Goal: Task Accomplishment & Management: Use online tool/utility

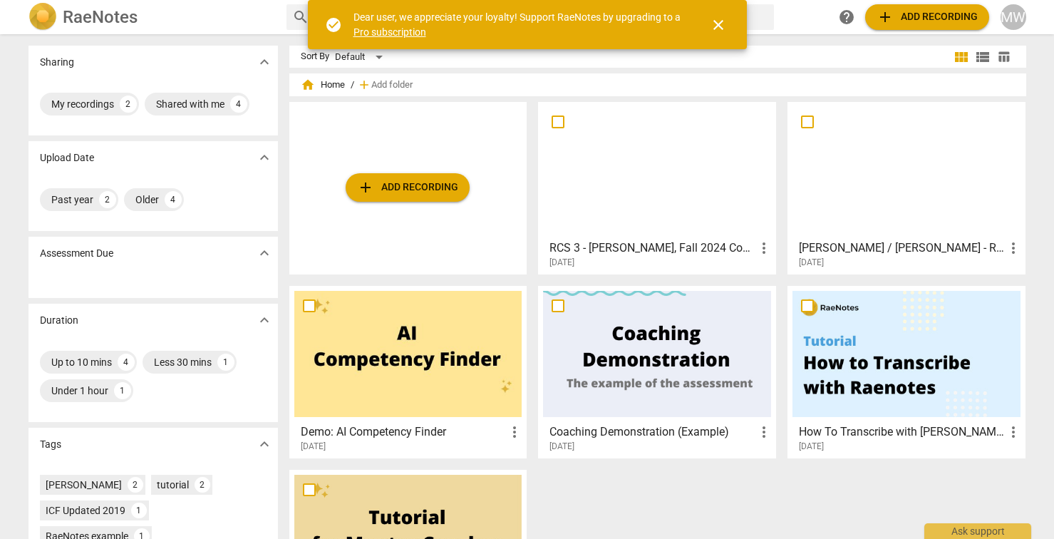
click at [427, 180] on span "add Add recording" at bounding box center [407, 187] width 101 height 17
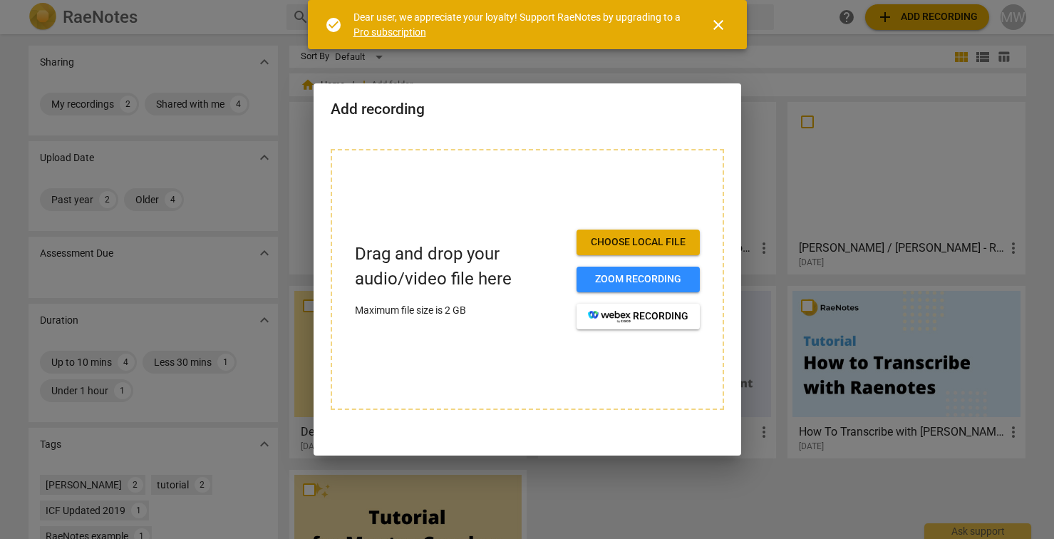
click at [720, 23] on span "close" at bounding box center [718, 24] width 17 height 17
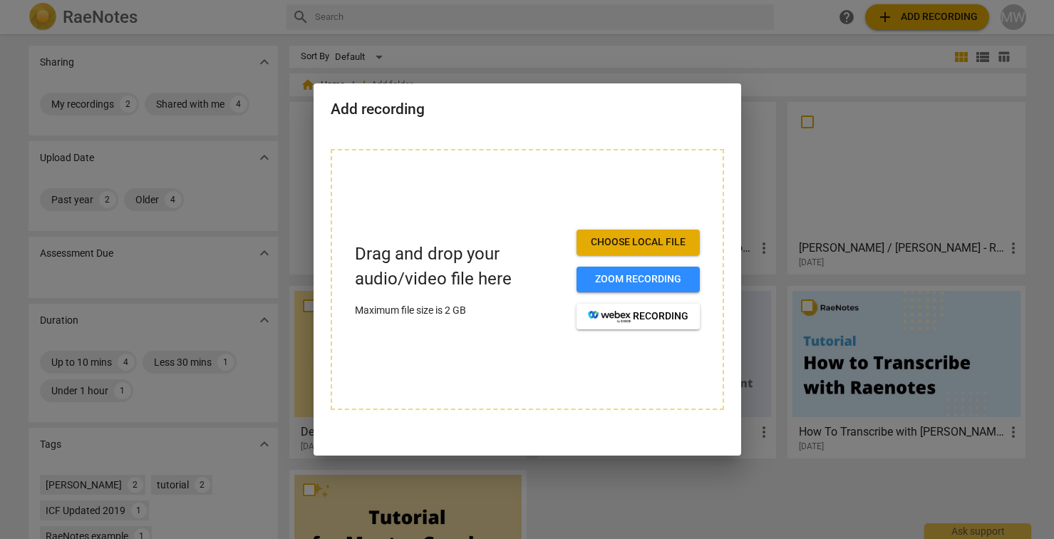
click at [656, 242] on span "Choose local file" at bounding box center [638, 242] width 100 height 14
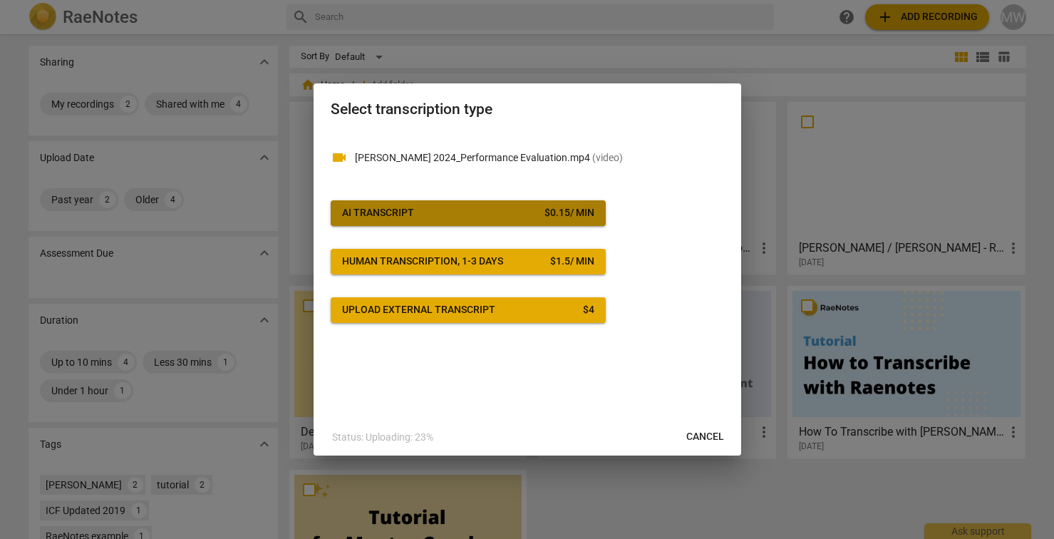
click at [576, 207] on div "$ 0.15 / min" at bounding box center [570, 213] width 50 height 14
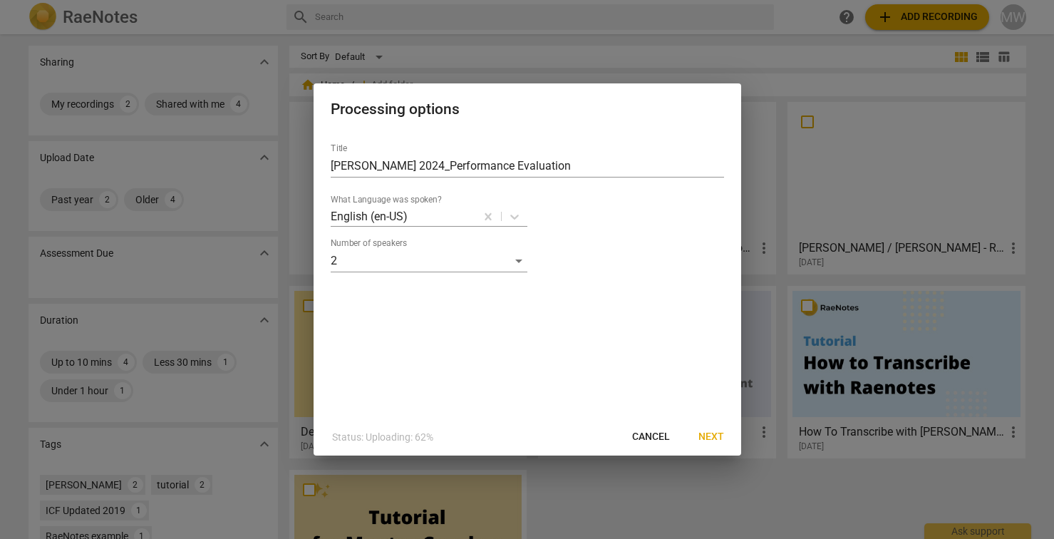
click at [709, 438] on span "Next" at bounding box center [711, 437] width 26 height 14
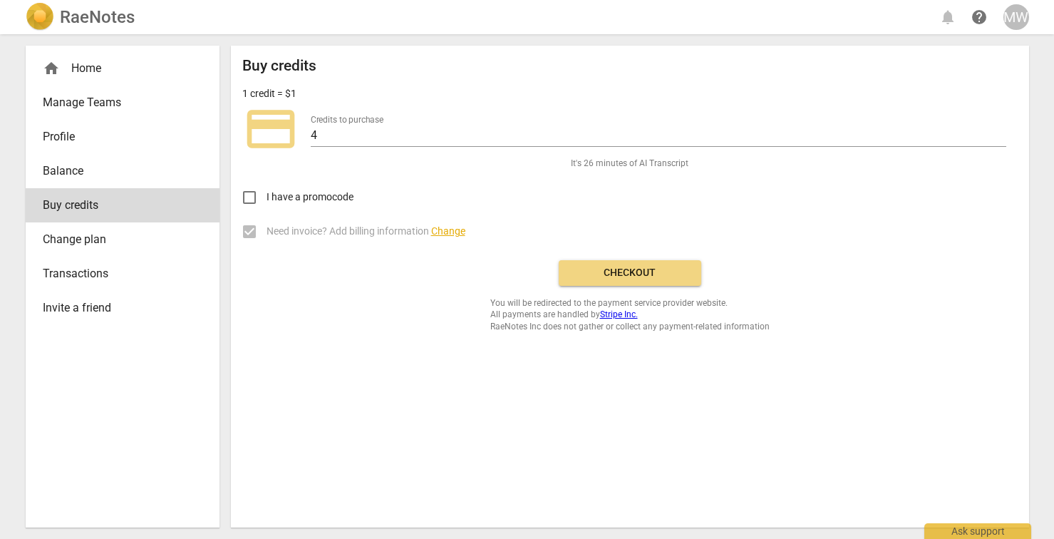
click at [87, 71] on div "home Home" at bounding box center [117, 68] width 148 height 17
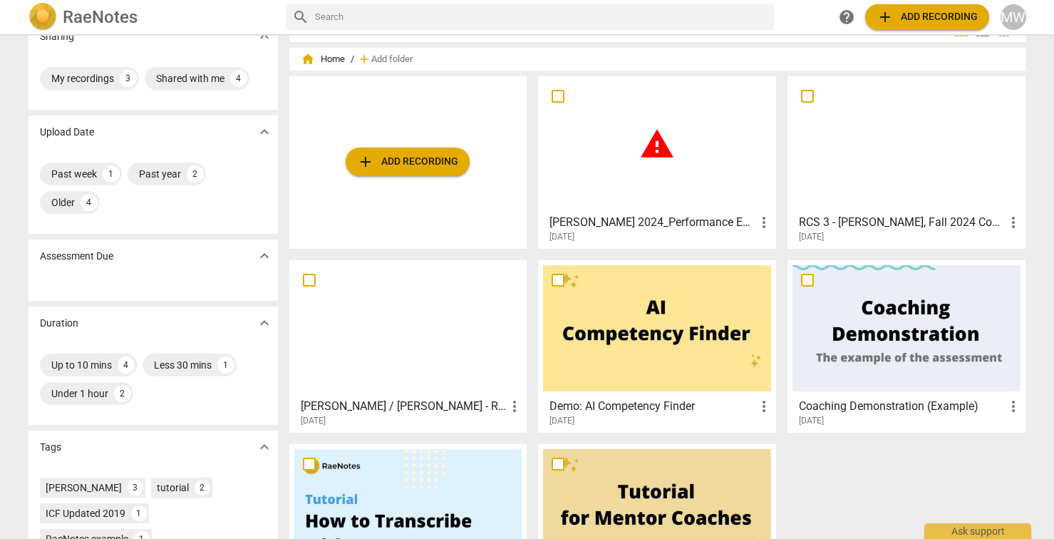
scroll to position [29, 0]
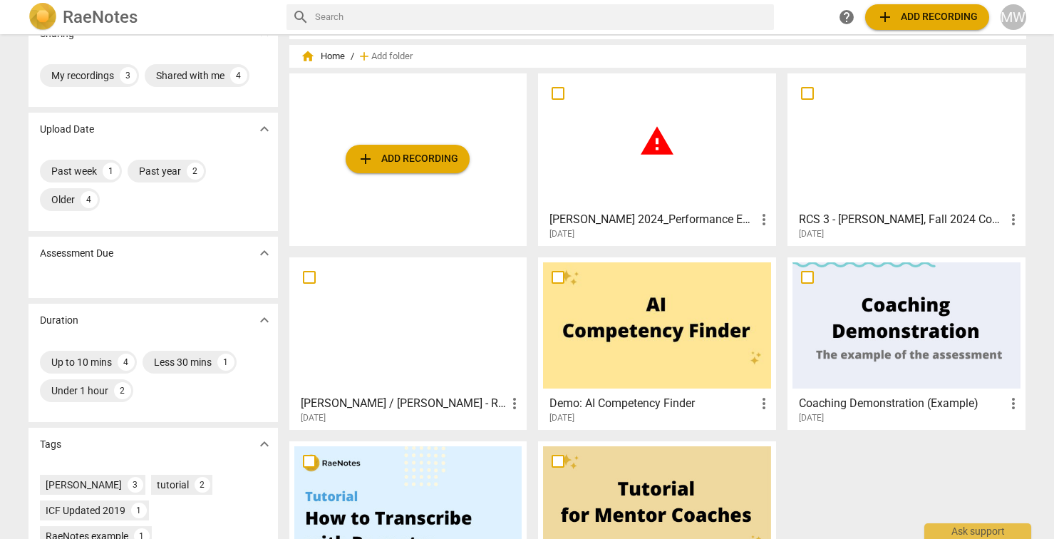
click at [666, 134] on span "warning" at bounding box center [657, 141] width 36 height 36
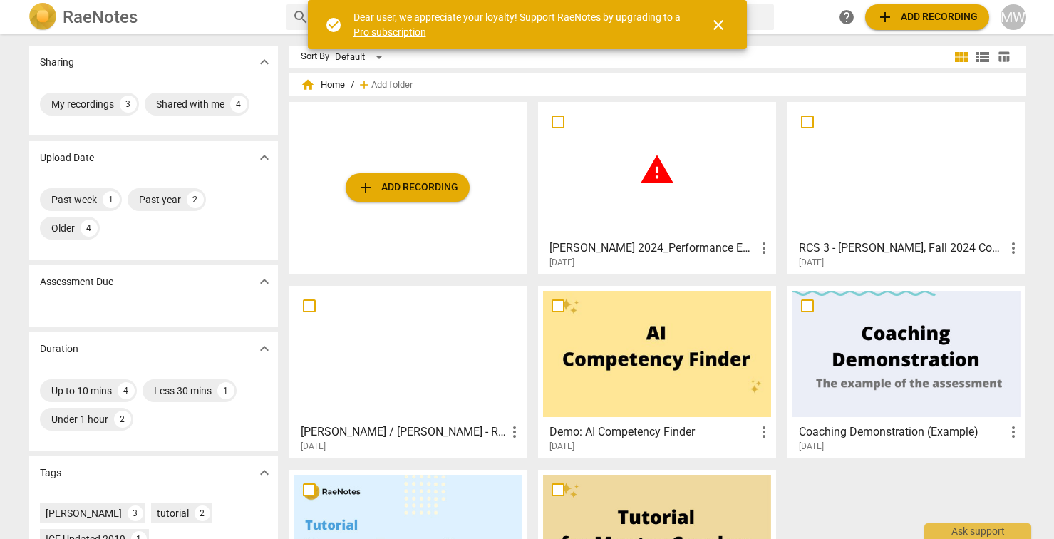
click at [759, 251] on span "more_vert" at bounding box center [763, 247] width 17 height 17
click at [770, 282] on li "Delete" at bounding box center [780, 282] width 54 height 34
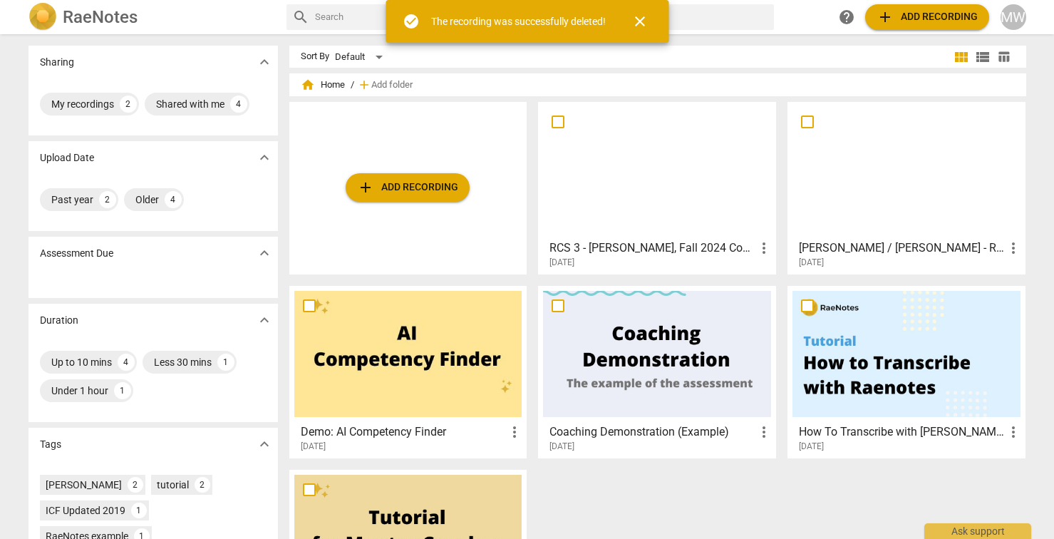
click at [433, 185] on span "add Add recording" at bounding box center [407, 187] width 101 height 17
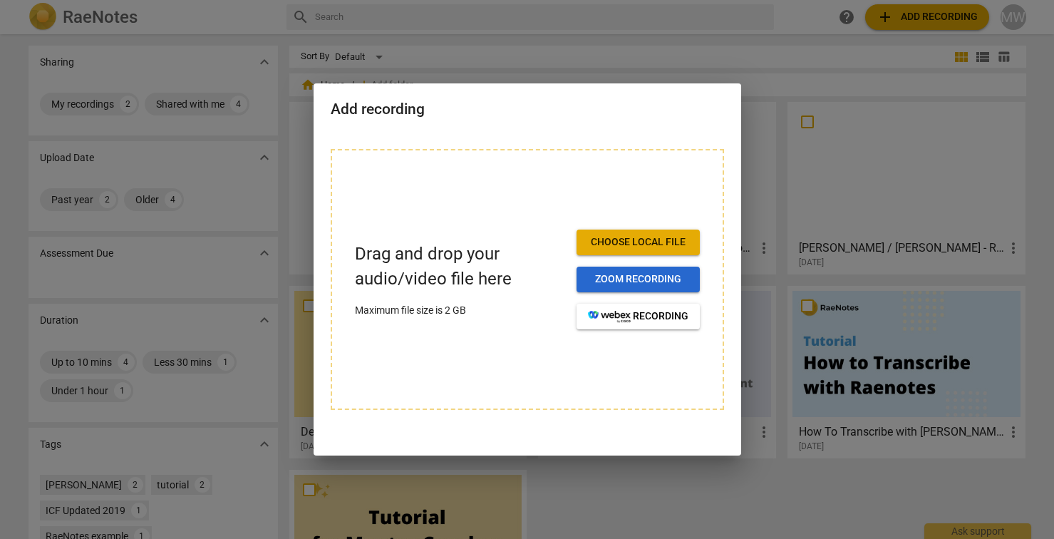
click at [619, 280] on span "Zoom recording" at bounding box center [638, 279] width 100 height 14
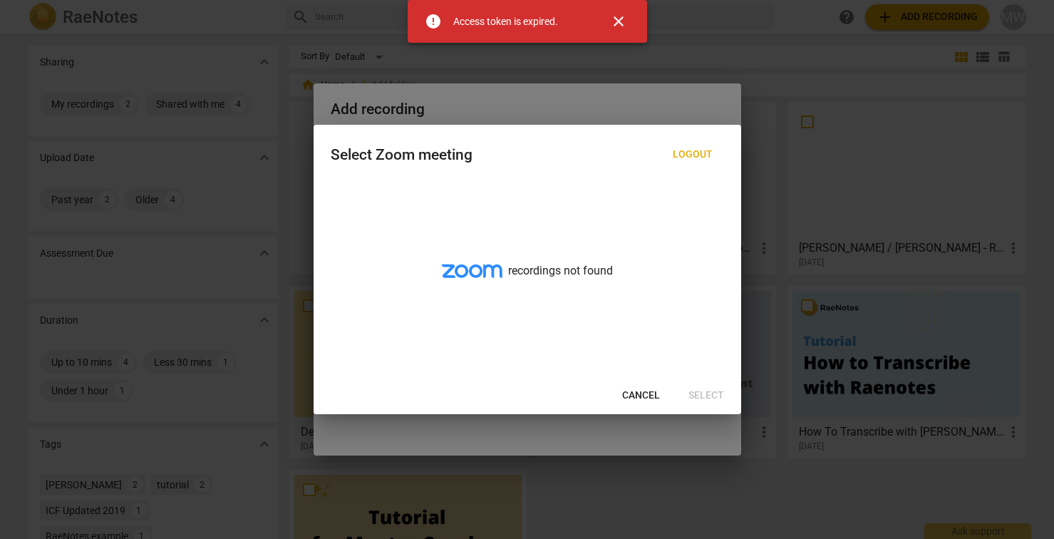
click at [631, 401] on span "Cancel" at bounding box center [641, 395] width 38 height 14
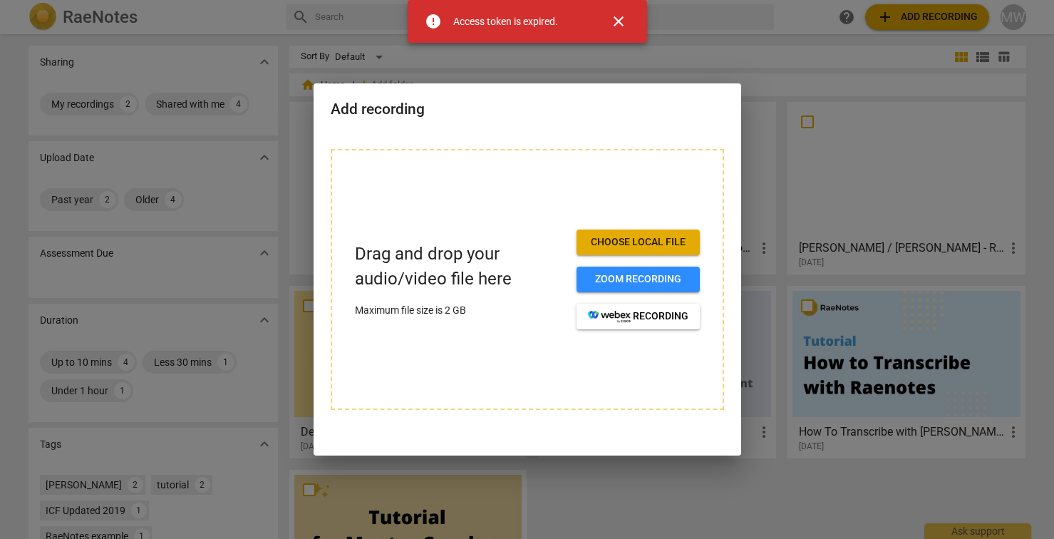
click at [620, 19] on span "close" at bounding box center [618, 21] width 17 height 17
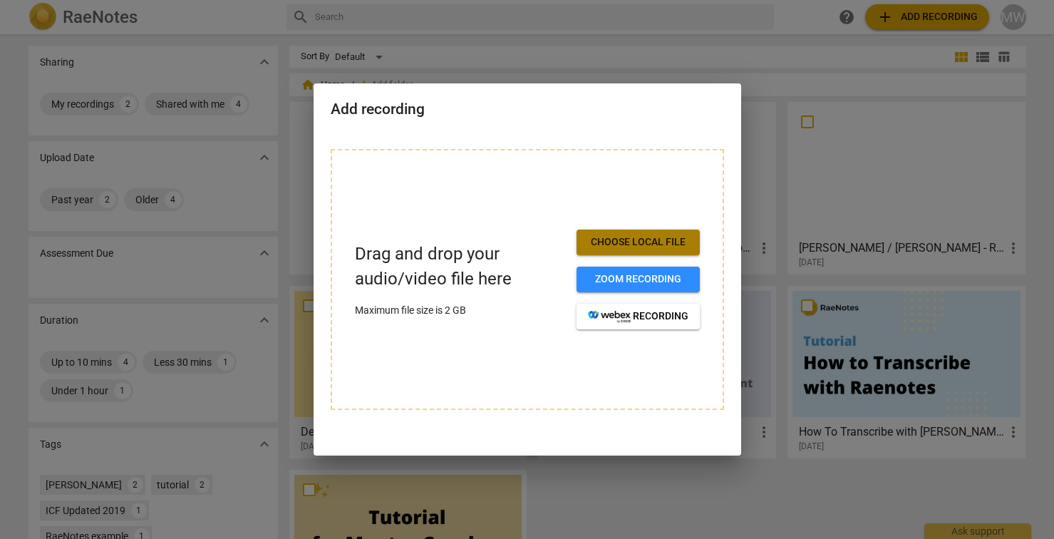
click at [653, 244] on span "Choose local file" at bounding box center [638, 242] width 100 height 14
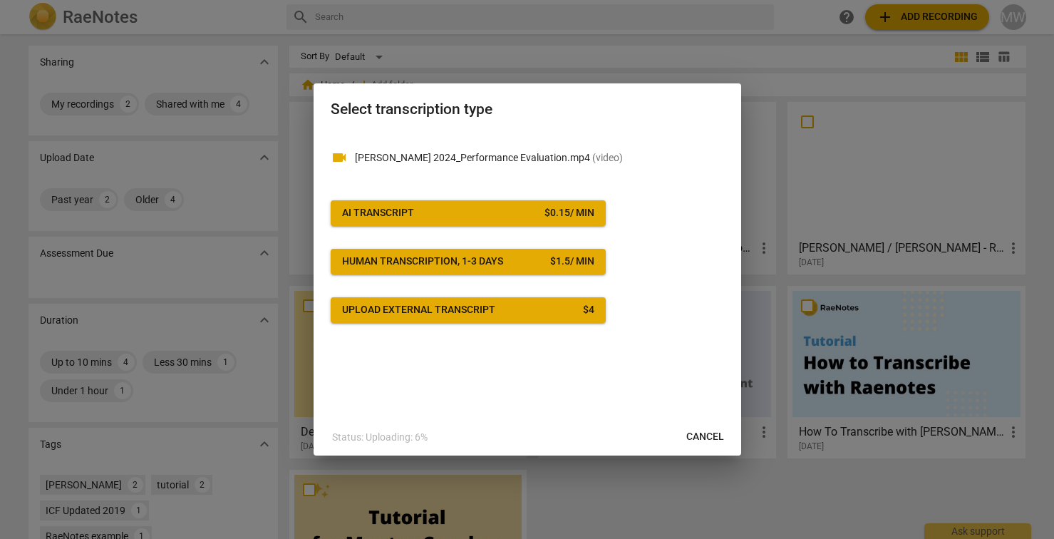
click at [591, 211] on div "$ 0.15 / min" at bounding box center [570, 213] width 50 height 14
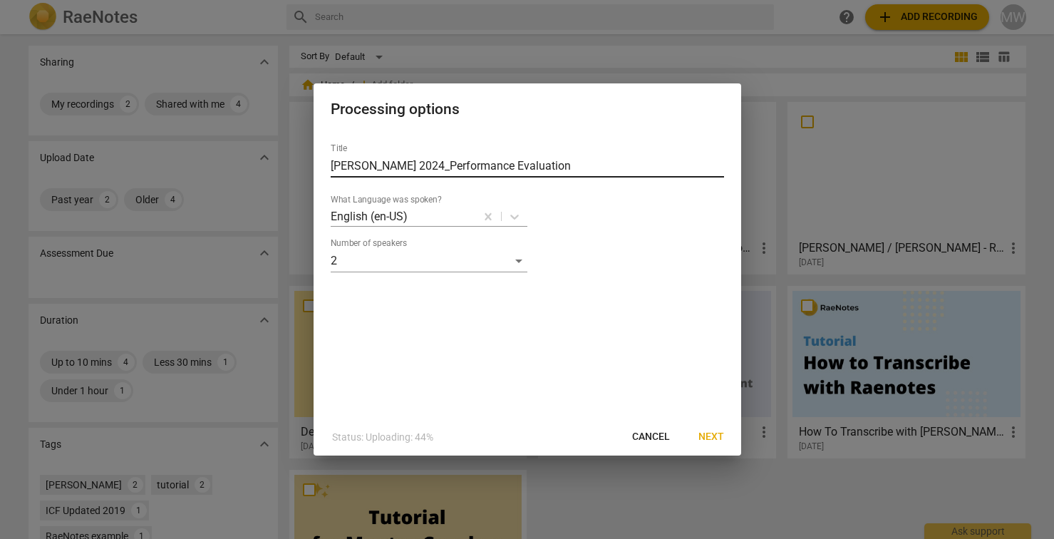
click at [581, 165] on input "[PERSON_NAME] 2024_Performance Evaluation" at bounding box center [527, 166] width 393 height 23
click at [717, 433] on span "Next" at bounding box center [711, 437] width 26 height 14
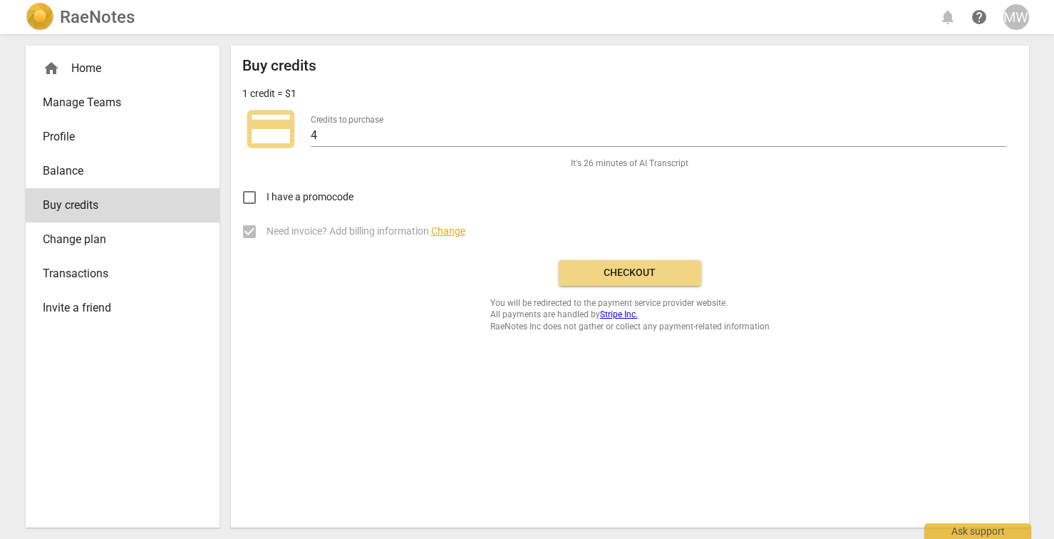
click at [654, 272] on span "Checkout" at bounding box center [630, 273] width 120 height 14
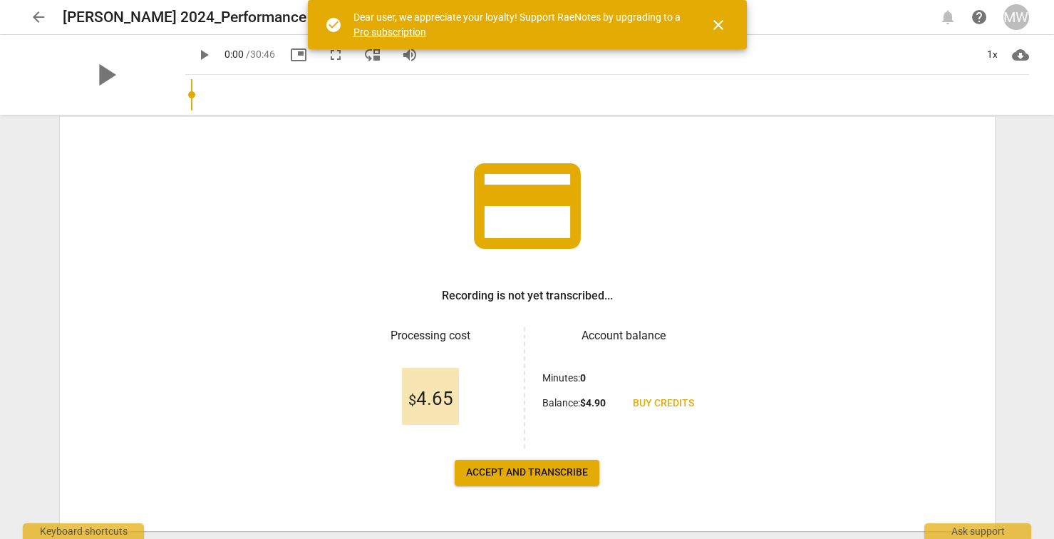
scroll to position [104, 0]
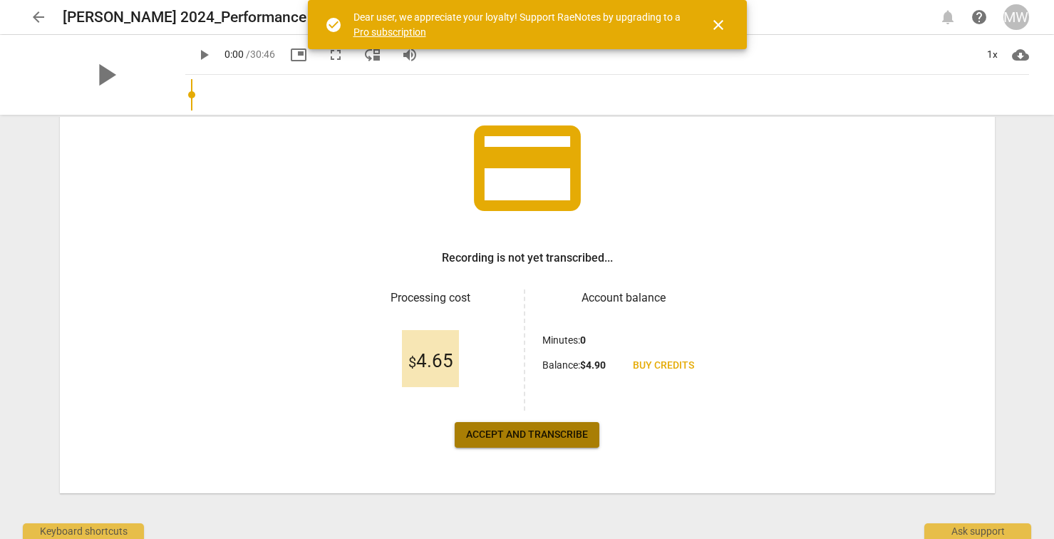
click at [549, 434] on span "Accept and transcribe" at bounding box center [527, 435] width 122 height 14
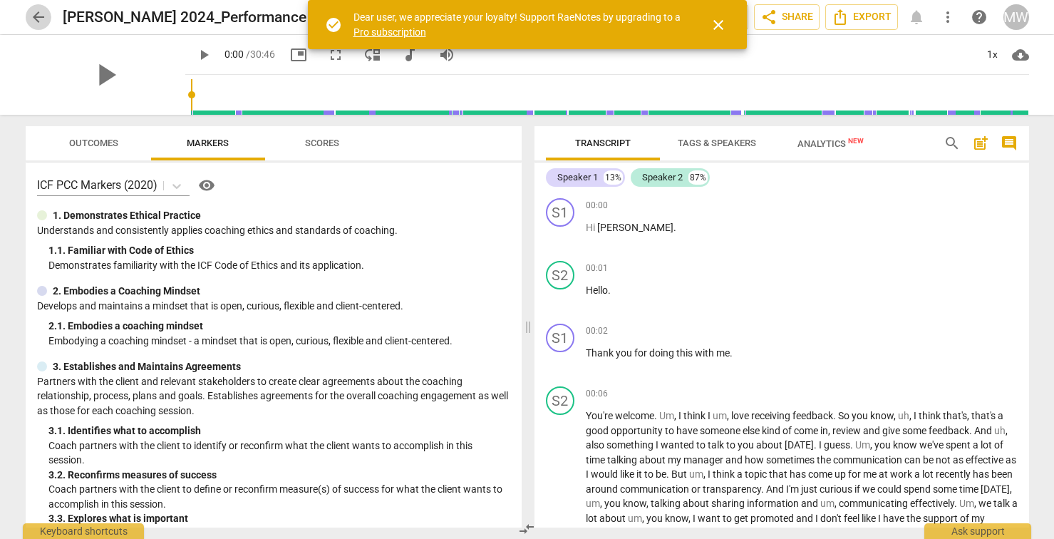
click at [33, 16] on span "arrow_back" at bounding box center [38, 17] width 17 height 17
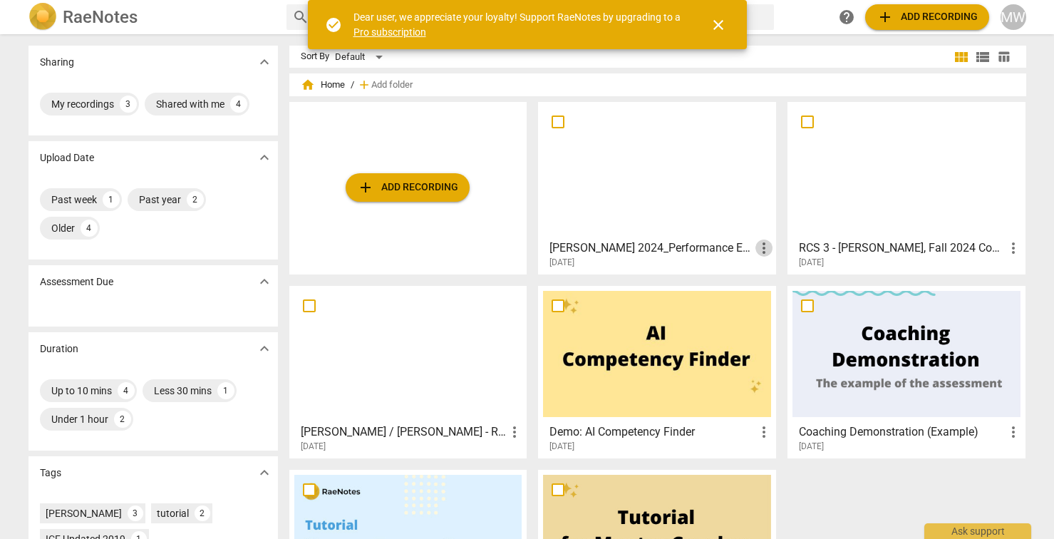
click at [762, 248] on span "more_vert" at bounding box center [763, 247] width 17 height 17
click at [769, 277] on li "Delete" at bounding box center [780, 282] width 54 height 34
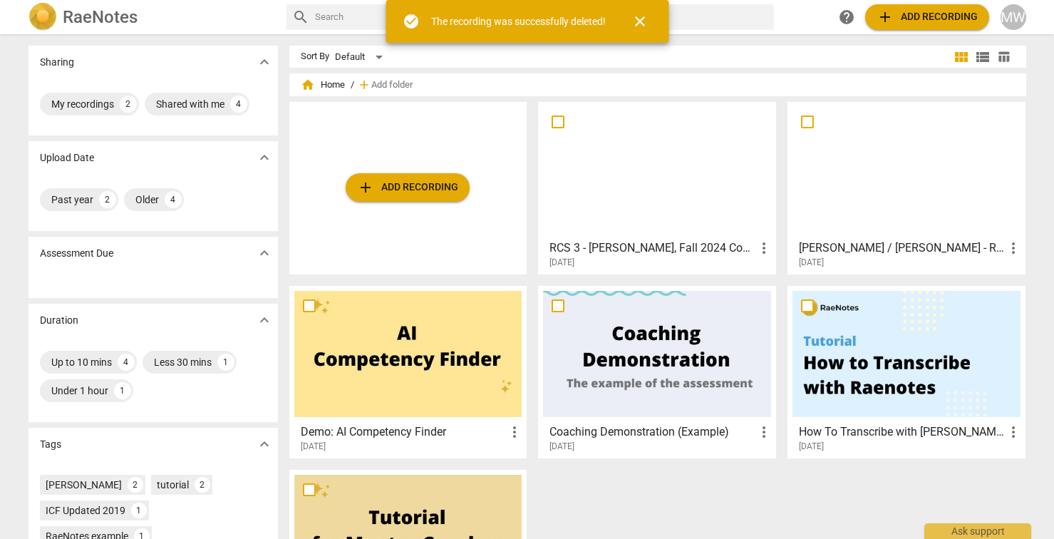
click at [417, 187] on span "add Add recording" at bounding box center [407, 187] width 101 height 17
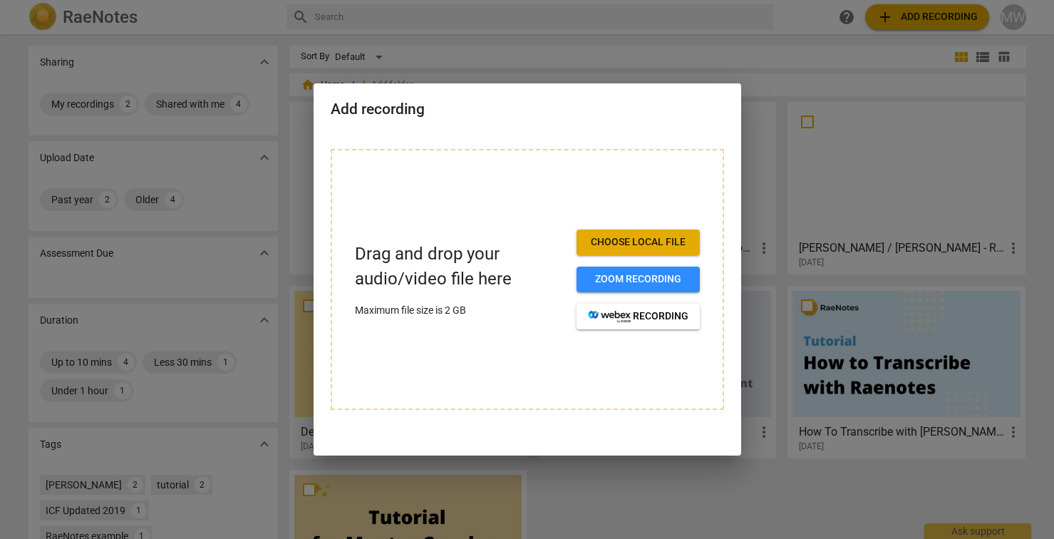
click at [602, 243] on span "Choose local file" at bounding box center [638, 242] width 100 height 14
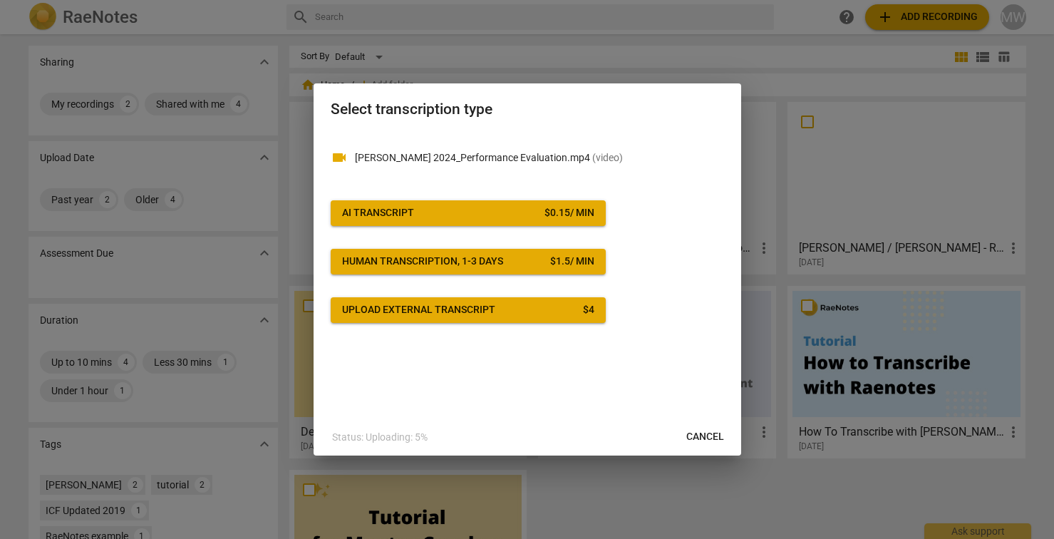
click at [480, 210] on span "AI Transcript $ 0.15 / min" at bounding box center [468, 213] width 252 height 14
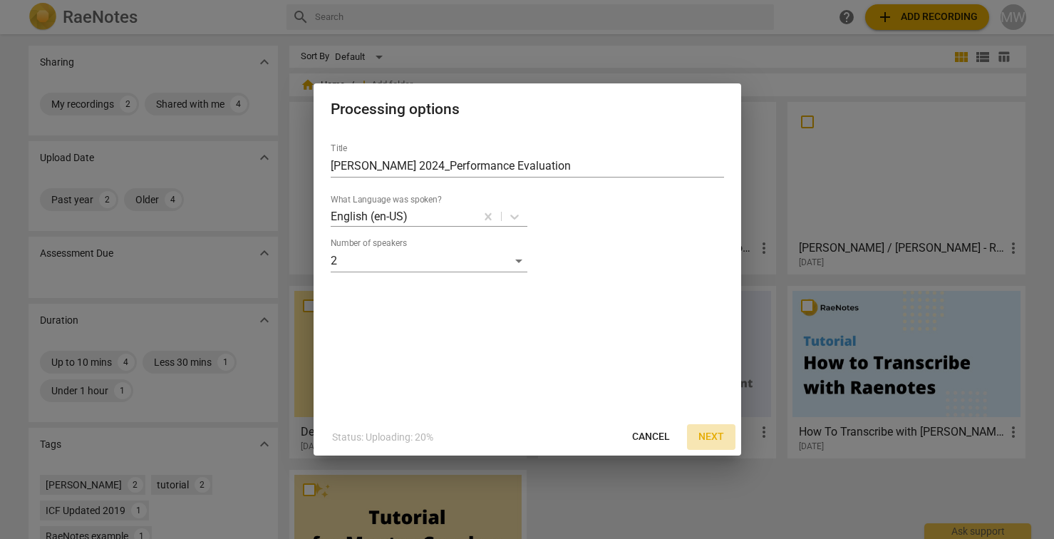
click at [708, 436] on span "Next" at bounding box center [711, 437] width 26 height 14
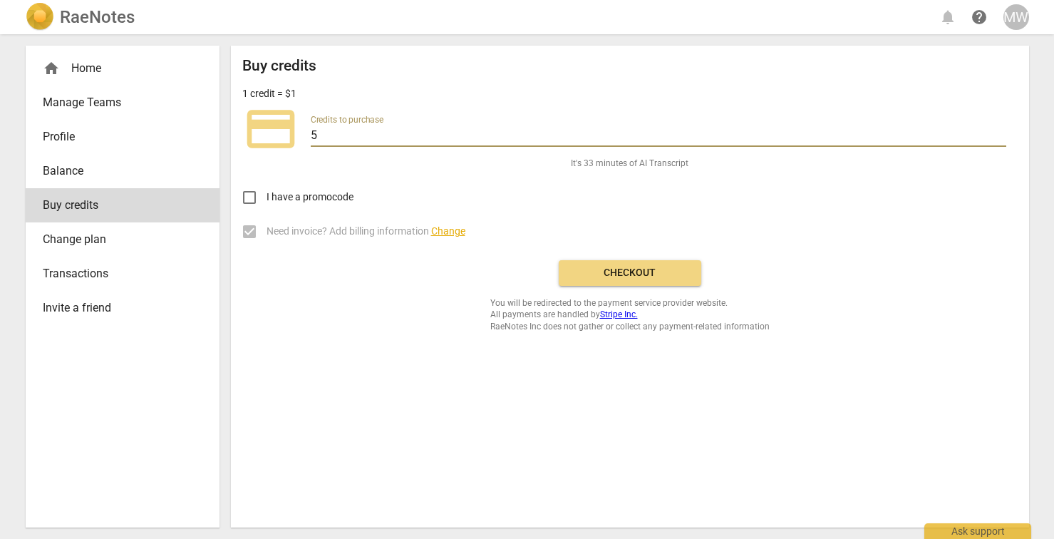
click at [611, 140] on input "5" at bounding box center [659, 136] width 696 height 21
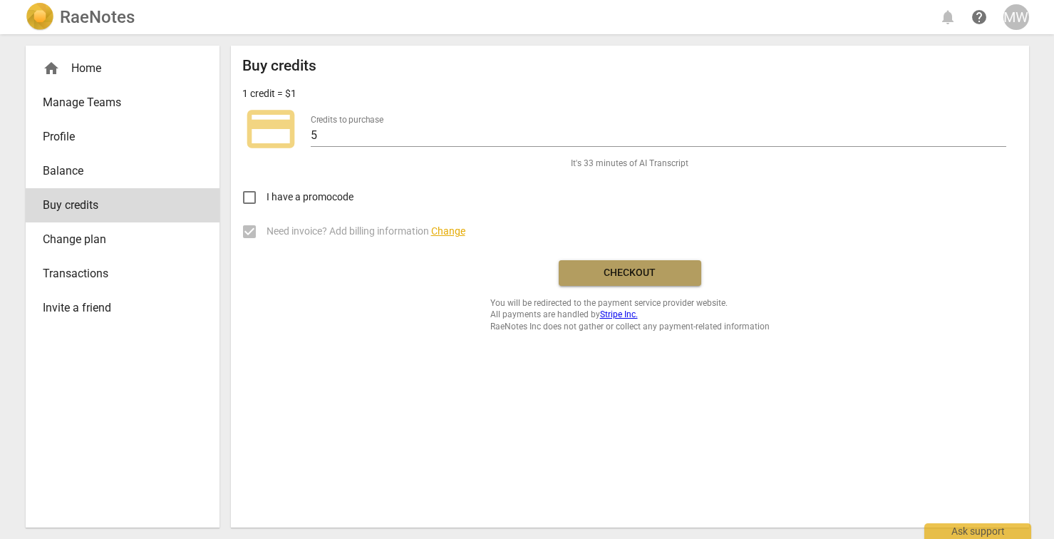
click at [605, 274] on span "Checkout" at bounding box center [630, 273] width 120 height 14
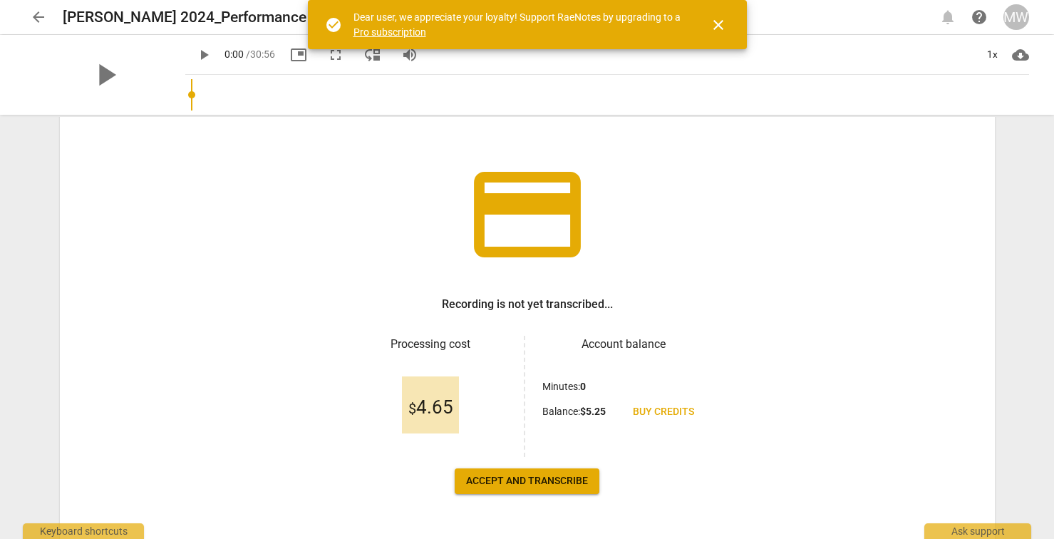
scroll to position [104, 0]
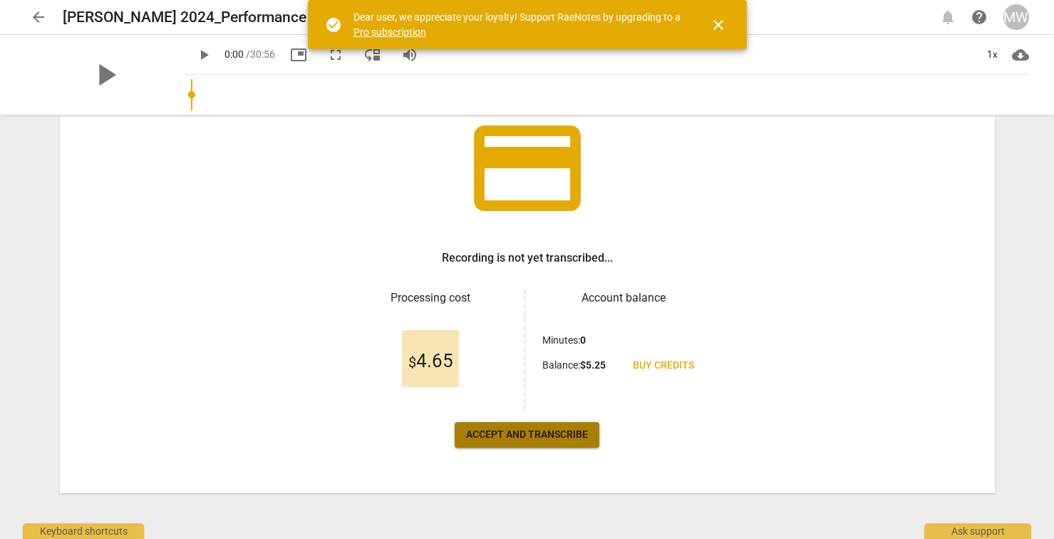
click at [526, 432] on span "Accept and transcribe" at bounding box center [527, 435] width 122 height 14
